Goal: Task Accomplishment & Management: Complete application form

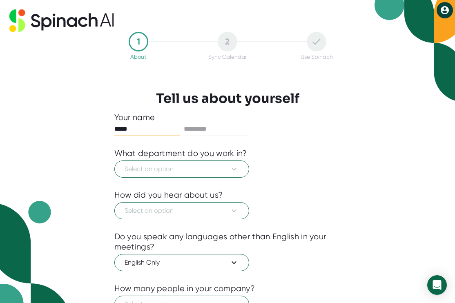
type input "*****"
type input "*********"
click at [147, 178] on div at bounding box center [227, 184] width 227 height 12
click at [147, 172] on span "Select an option" at bounding box center [182, 169] width 114 height 10
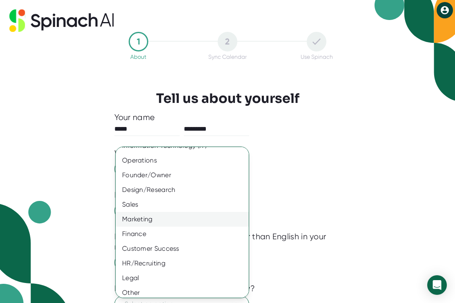
scroll to position [44, 0]
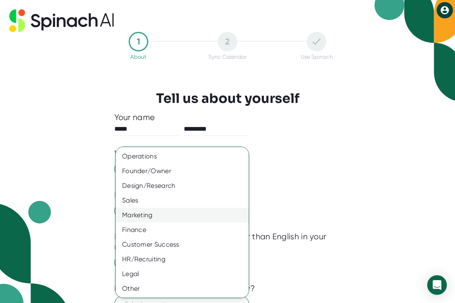
click at [147, 219] on div "Marketing" at bounding box center [182, 215] width 133 height 15
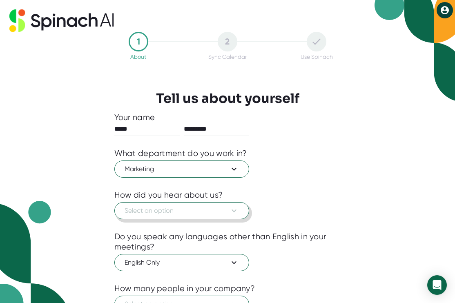
click at [149, 218] on button "Select an option" at bounding box center [181, 210] width 135 height 17
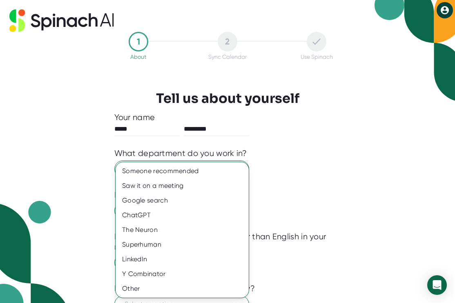
click at [289, 178] on div at bounding box center [227, 151] width 455 height 303
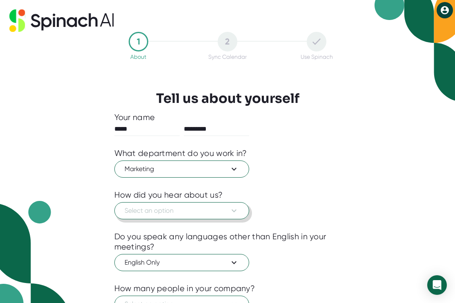
click at [179, 217] on button "Select an option" at bounding box center [181, 210] width 135 height 17
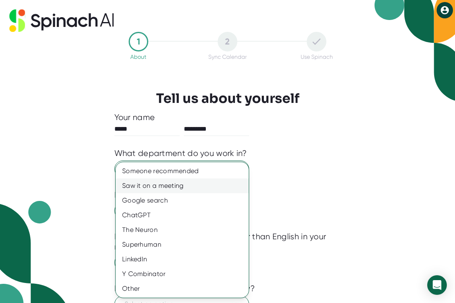
click at [178, 191] on div "Saw it on a meeting" at bounding box center [182, 185] width 133 height 15
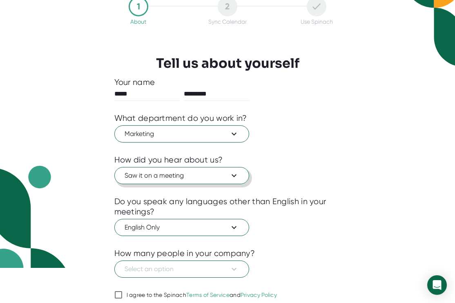
scroll to position [67, 0]
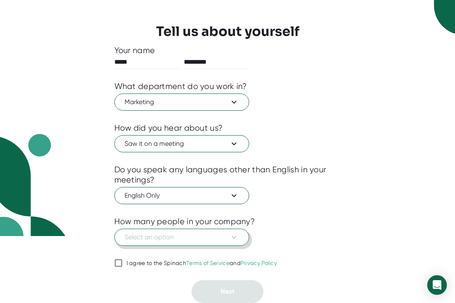
click at [235, 237] on icon at bounding box center [234, 237] width 10 height 10
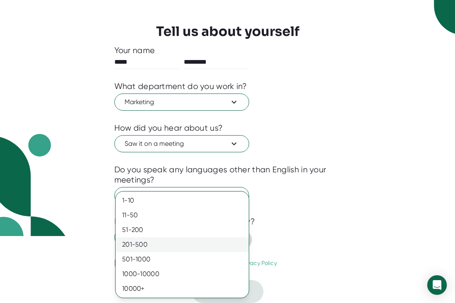
click at [236, 238] on div "201-500" at bounding box center [182, 244] width 133 height 15
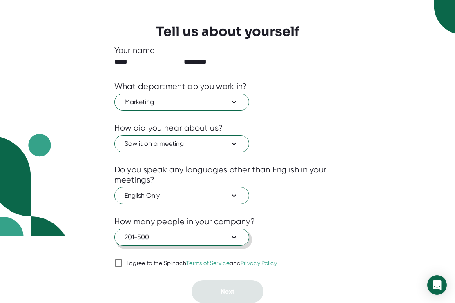
click at [115, 263] on input "I agree to the Spinach Terms of Service and Privacy Policy" at bounding box center [118, 263] width 8 height 10
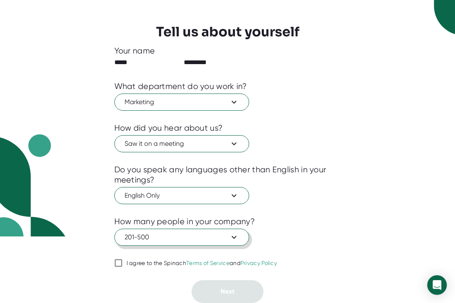
checkbox input "true"
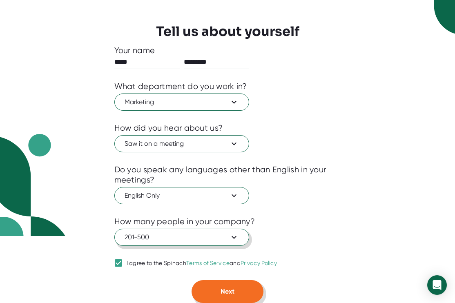
click at [210, 291] on button "Next" at bounding box center [227, 291] width 72 height 23
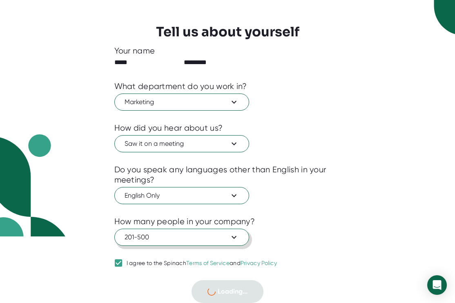
scroll to position [0, 0]
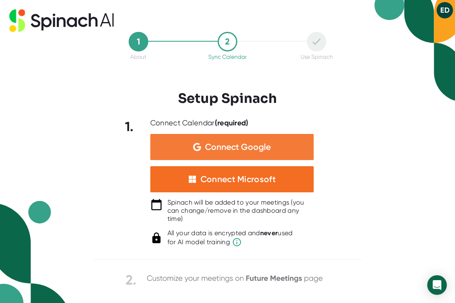
click at [207, 146] on span "Connect Google" at bounding box center [238, 147] width 66 height 8
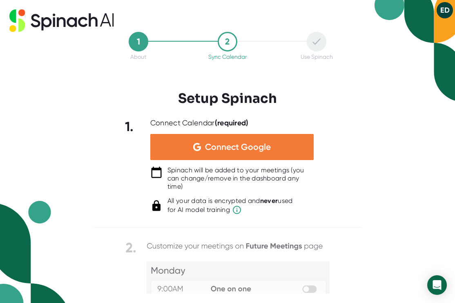
click at [267, 158] on div "Connect Google" at bounding box center [231, 147] width 163 height 26
